Goal: Information Seeking & Learning: Find specific fact

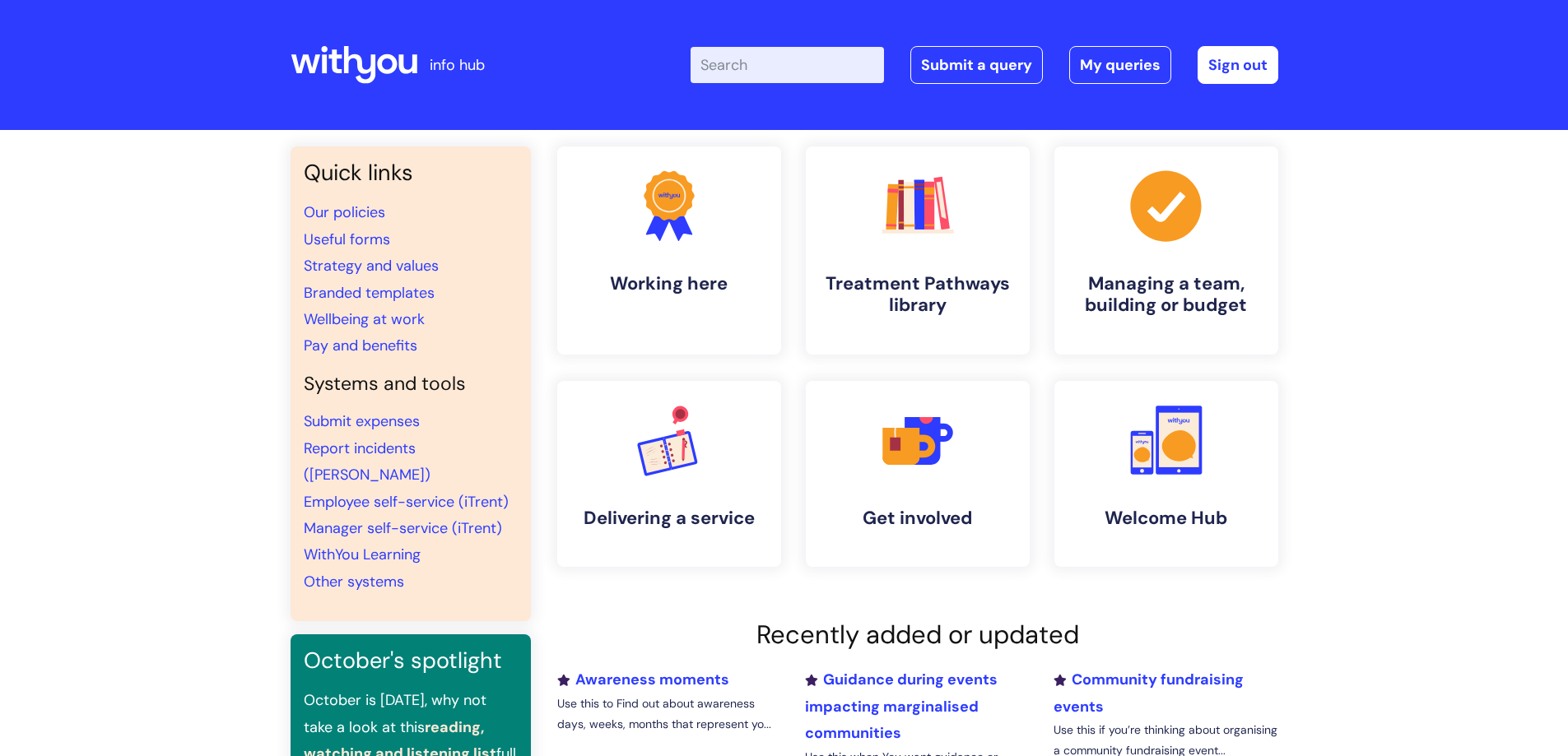
click at [796, 72] on input "Enter your search term here..." at bounding box center [787, 65] width 193 height 36
type input "sickness annual leave"
click button "Search" at bounding box center [0, 0] width 0 height 0
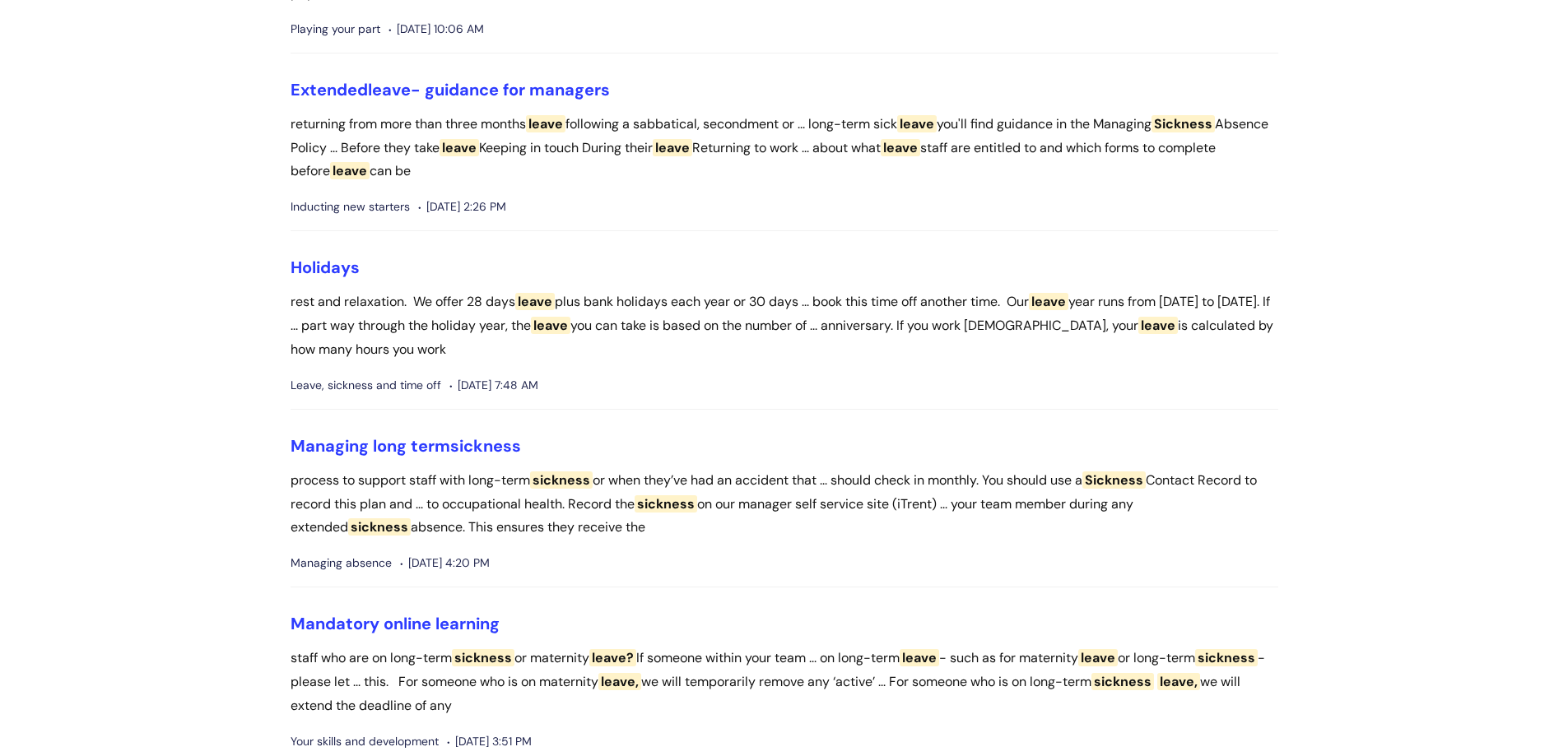
scroll to position [493, 0]
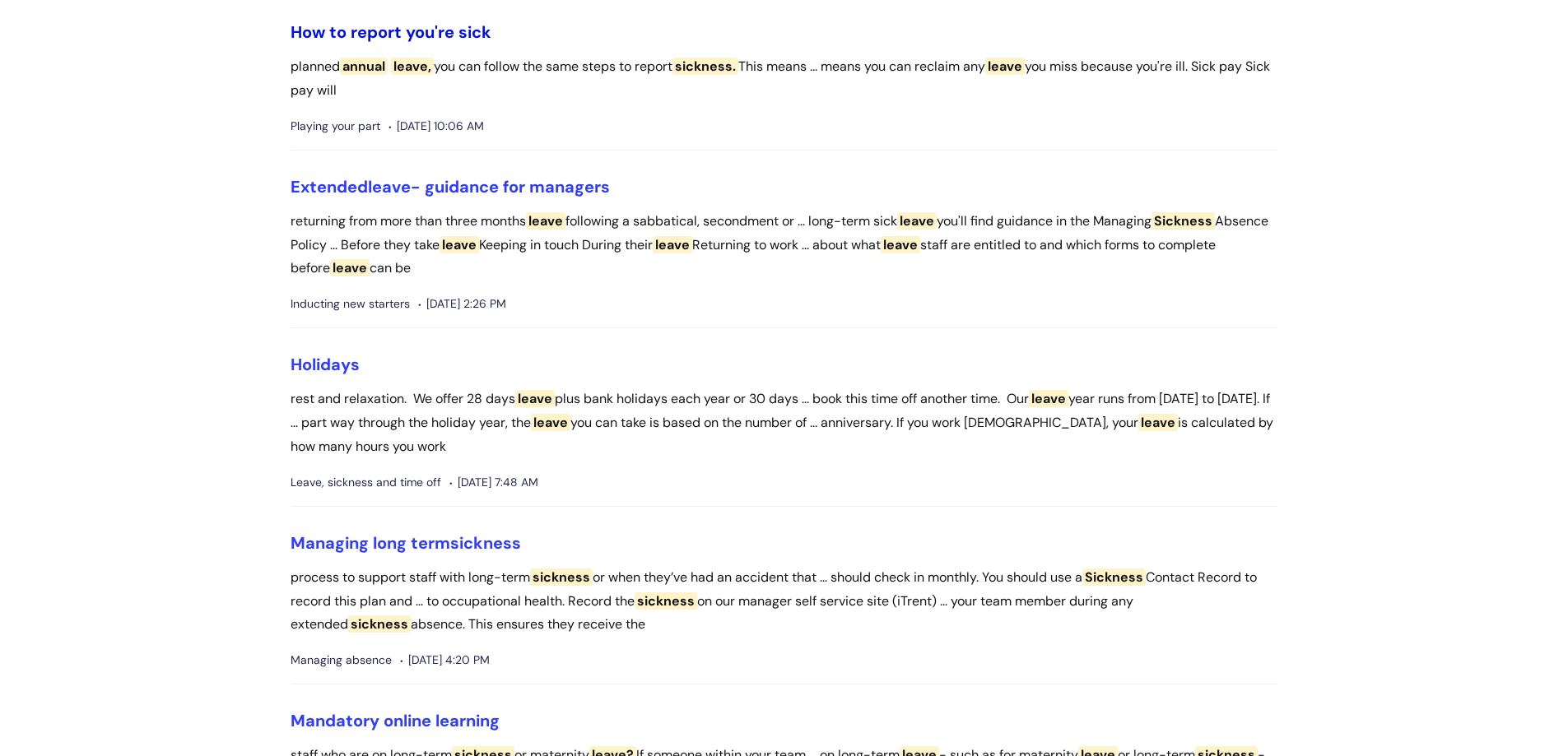
click at [425, 42] on link "How to report you're sick" at bounding box center [391, 31] width 200 height 21
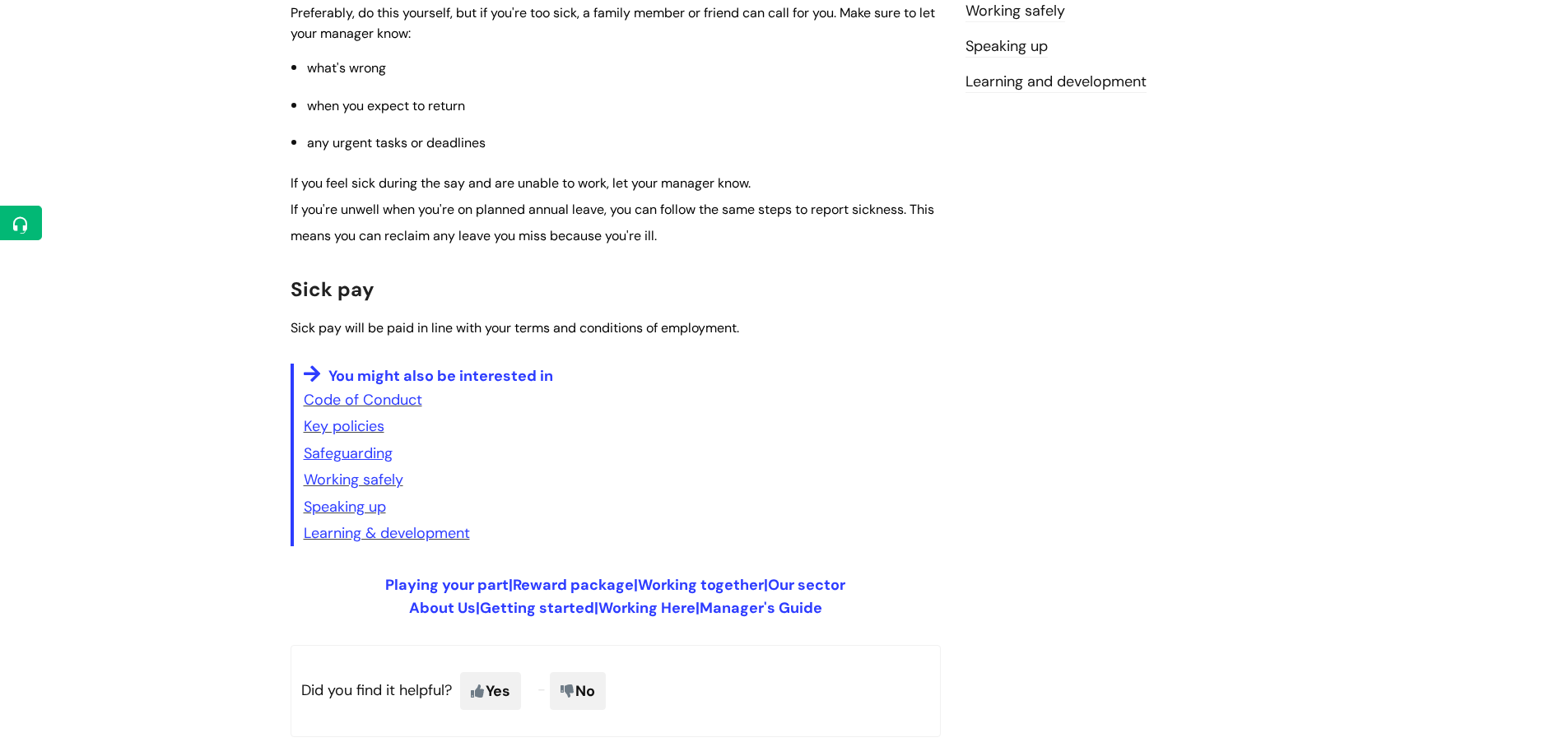
scroll to position [246, 0]
